Goal: Transaction & Acquisition: Purchase product/service

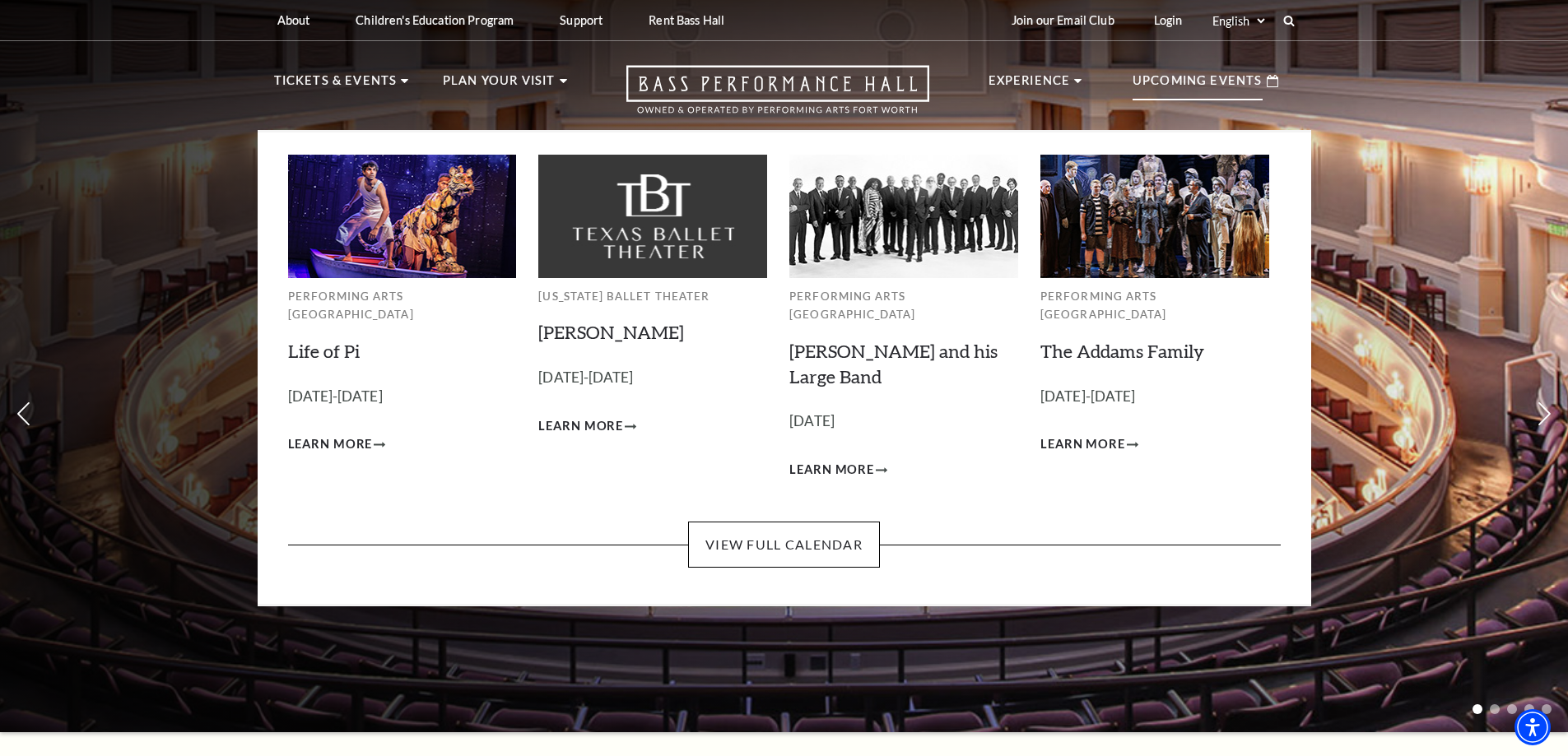
click at [1163, 78] on p "Upcoming Events" at bounding box center [1197, 86] width 130 height 30
click at [824, 522] on link "View Full Calendar" at bounding box center [784, 545] width 192 height 46
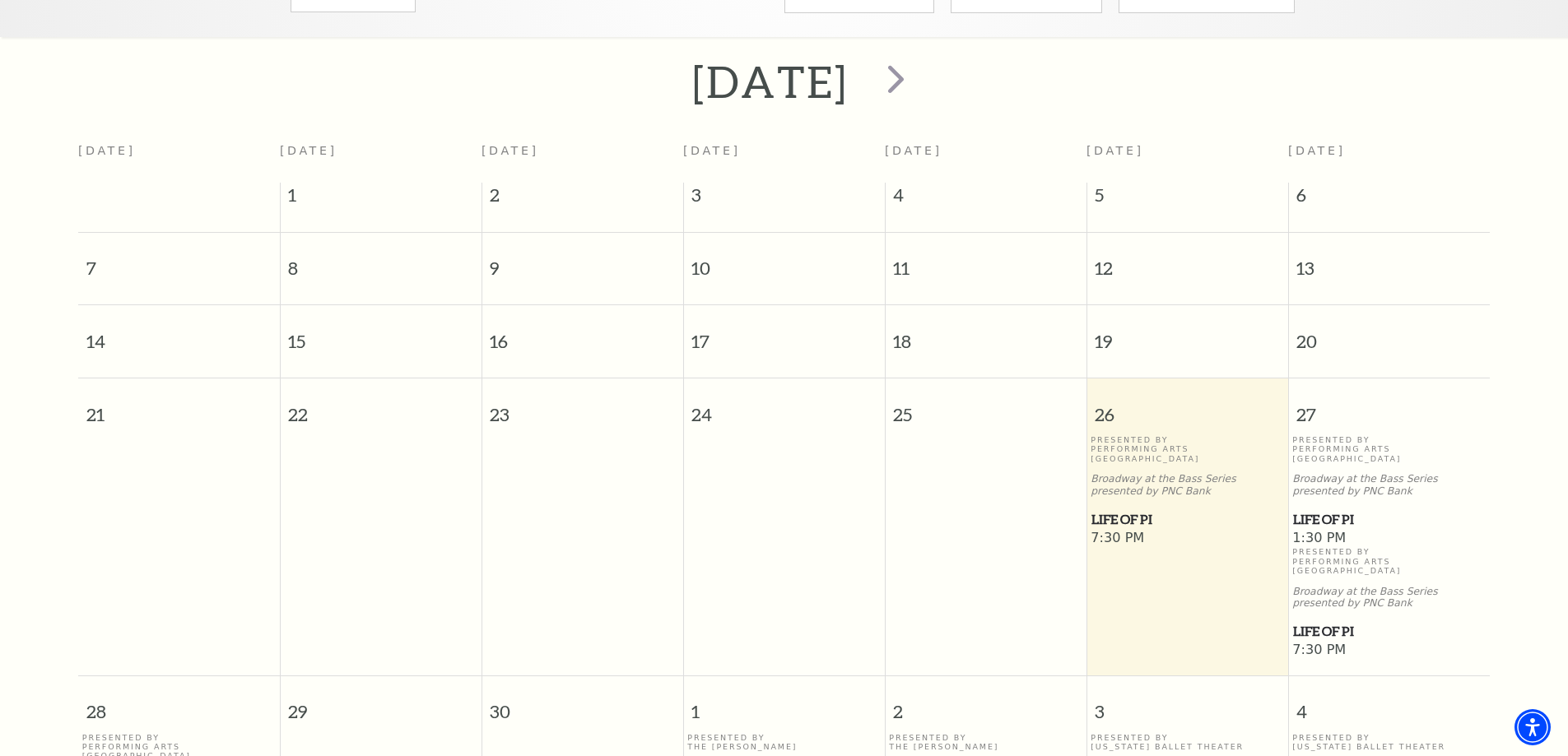
scroll to position [283, 0]
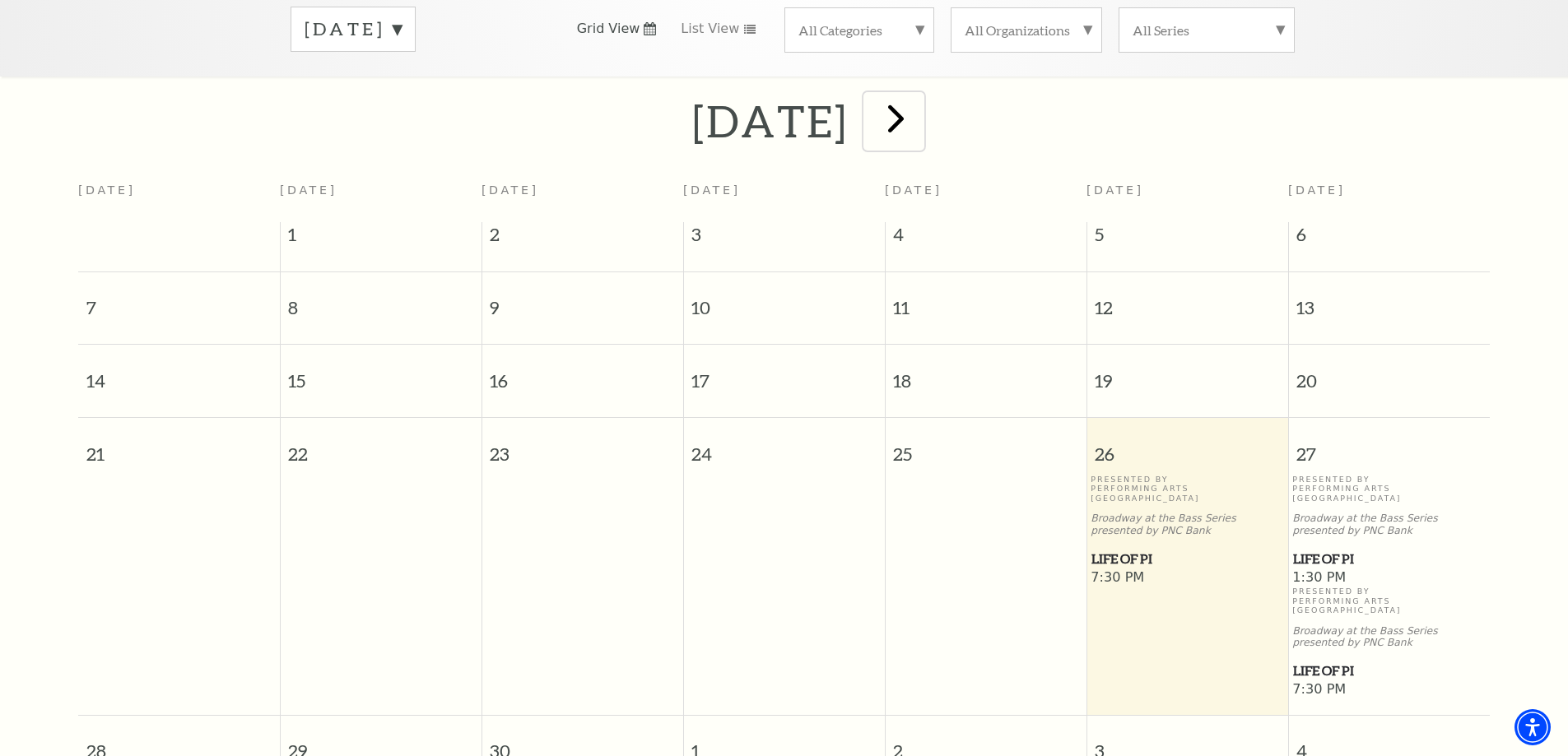
click at [919, 98] on span "next" at bounding box center [895, 118] width 47 height 47
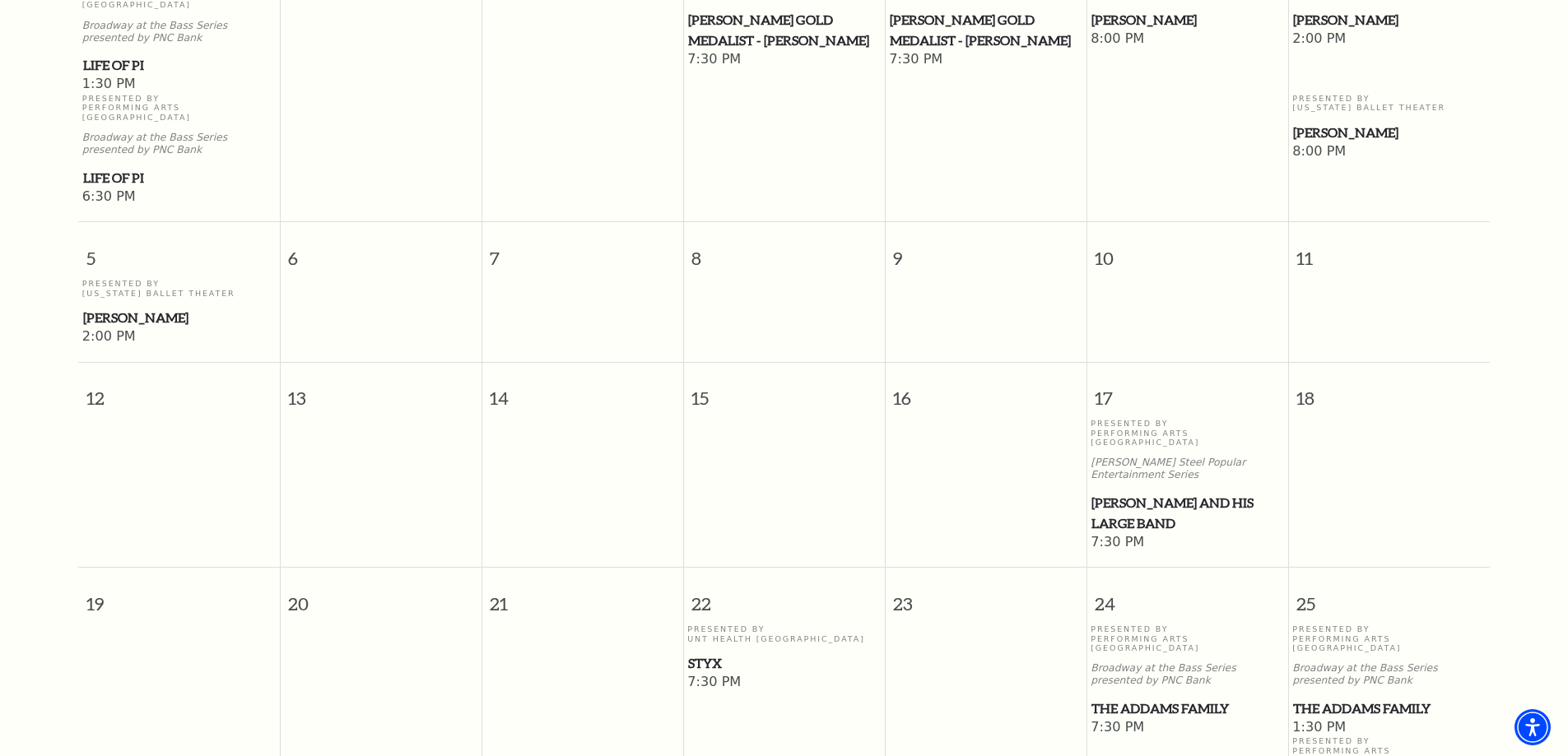
scroll to position [695, 0]
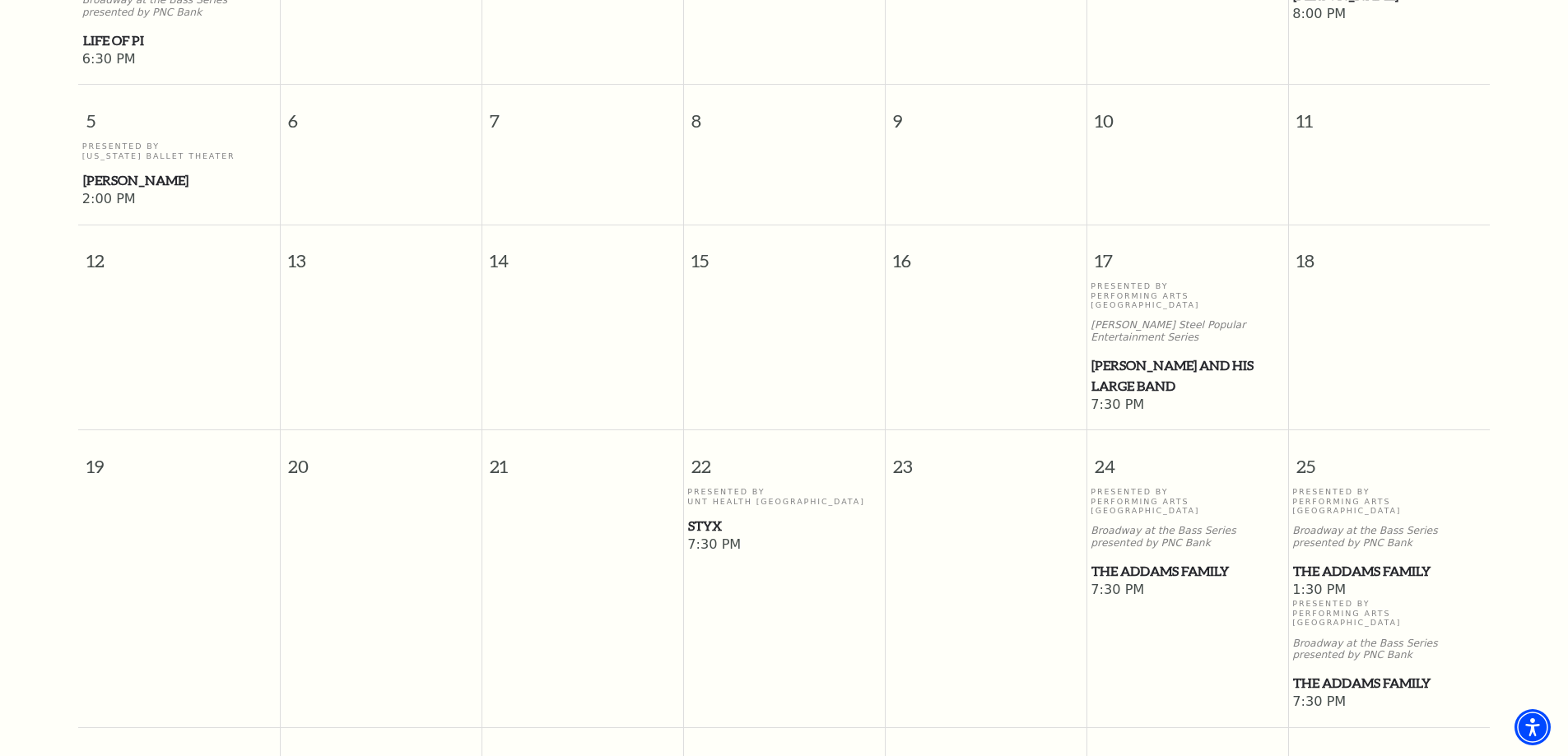
click at [1155, 355] on span "[PERSON_NAME] and his Large Band" at bounding box center [1187, 376] width 192 height 41
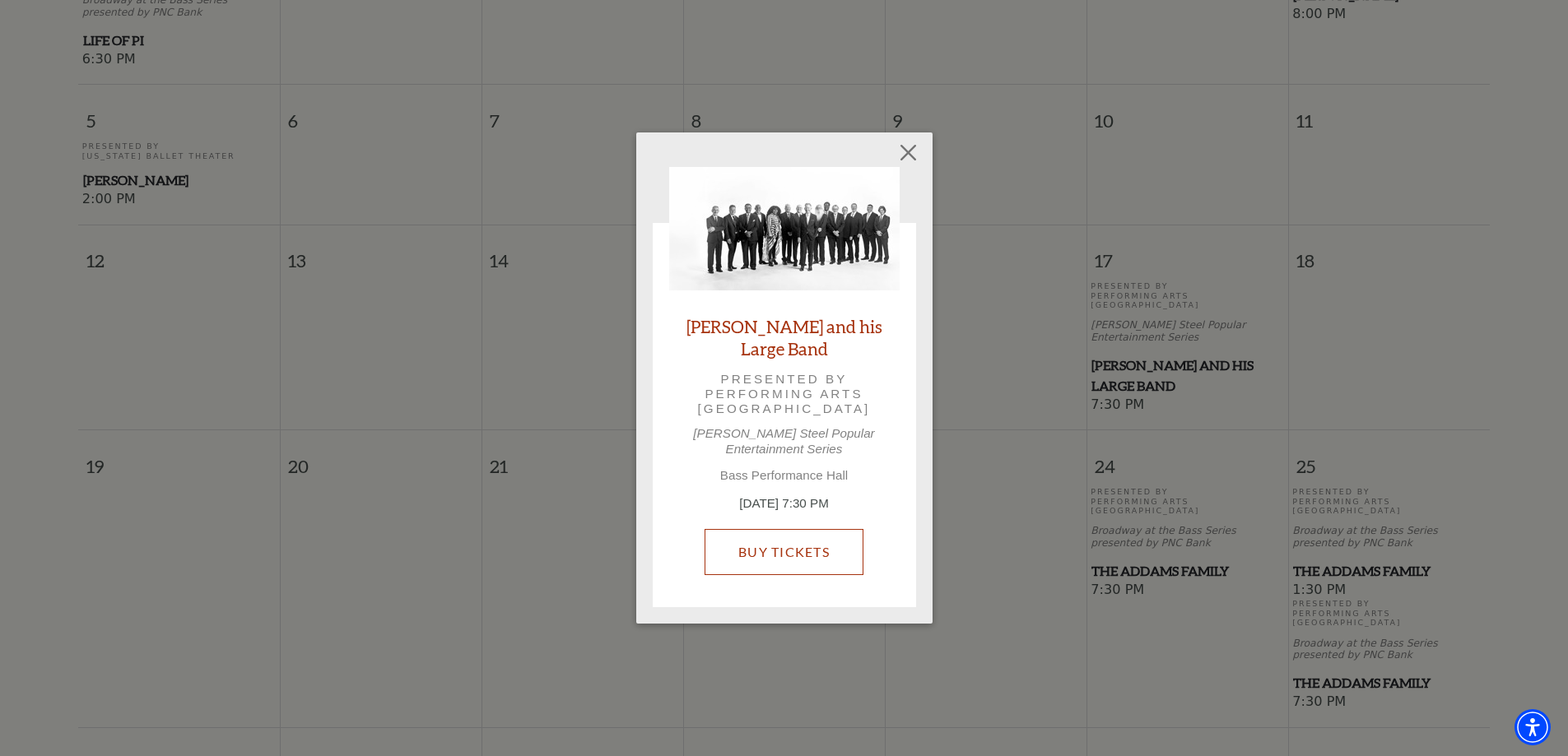
click at [796, 535] on link "Buy Tickets" at bounding box center [784, 552] width 159 height 46
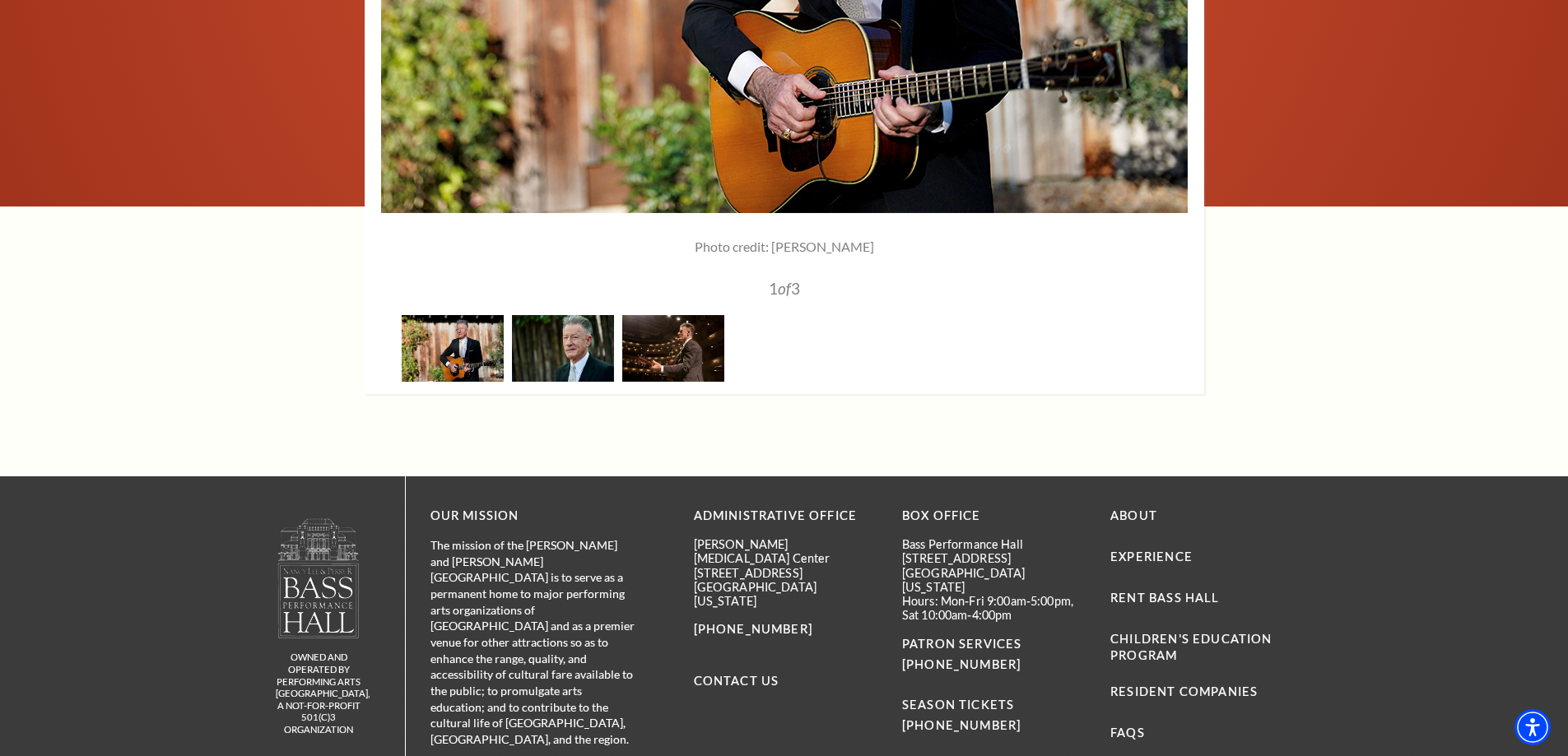
scroll to position [2600, 0]
